Goal: Task Accomplishment & Management: Manage account settings

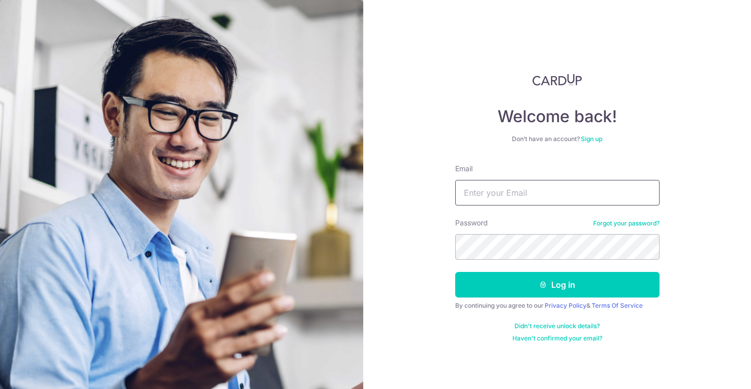
click at [568, 184] on input "Email" at bounding box center [557, 193] width 204 height 26
type input "[EMAIL_ADDRESS][DOMAIN_NAME]"
click at [455, 272] on button "Log in" at bounding box center [557, 285] width 204 height 26
